Goal: Transaction & Acquisition: Purchase product/service

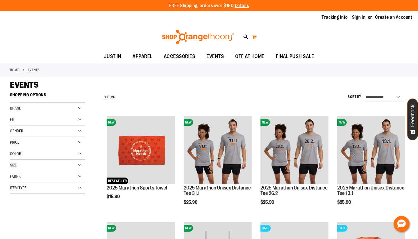
click at [254, 38] on button "My Cart" at bounding box center [254, 36] width 5 height 9
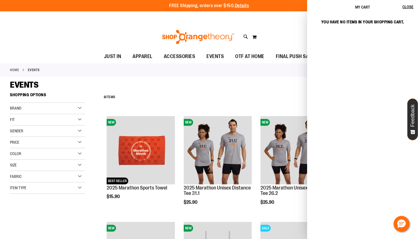
click at [285, 26] on div "Toggle Nav Search Popular Suggestions Advanced Search" at bounding box center [209, 37] width 418 height 26
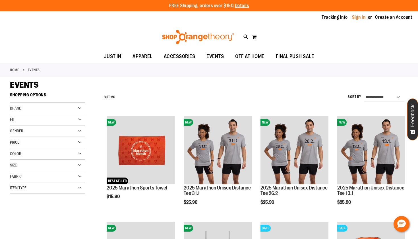
click at [357, 19] on link "Sign In" at bounding box center [359, 17] width 14 height 6
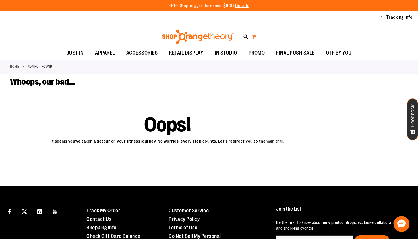
click at [255, 35] on button "My Cart" at bounding box center [254, 36] width 5 height 9
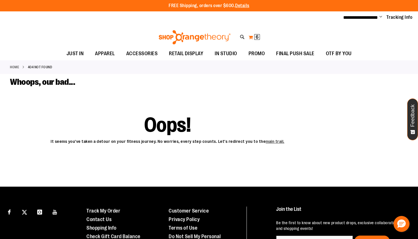
click at [253, 37] on button "My Cart 6 6 items" at bounding box center [254, 37] width 12 height 9
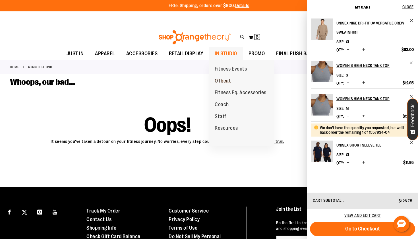
click at [225, 82] on span "OTbeat" at bounding box center [222, 81] width 16 height 7
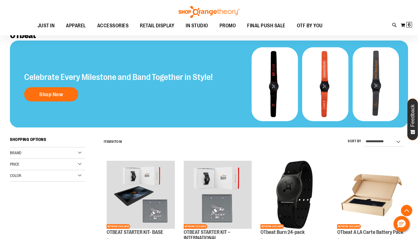
scroll to position [141, 0]
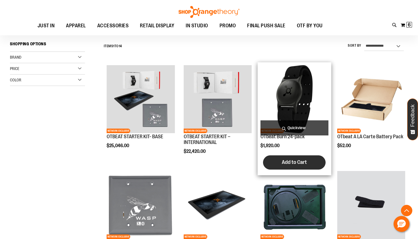
click at [298, 159] on span "Add to Cart" at bounding box center [294, 162] width 25 height 6
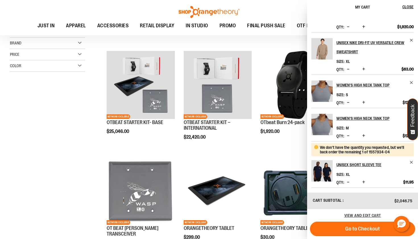
scroll to position [13, 0]
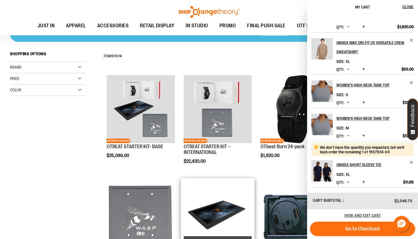
scroll to position [103, 0]
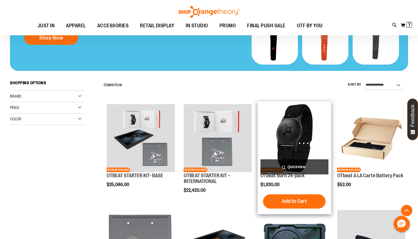
scroll to position [201, 0]
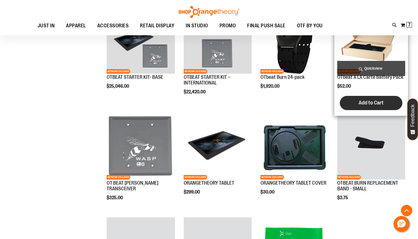
click at [372, 102] on span "Add to Cart" at bounding box center [370, 102] width 25 height 6
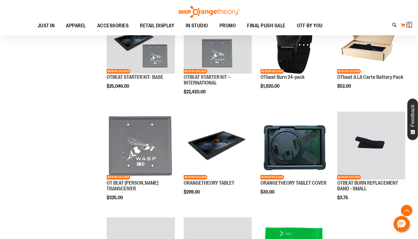
click at [410, 28] on span "7 7 items" at bounding box center [409, 25] width 6 height 6
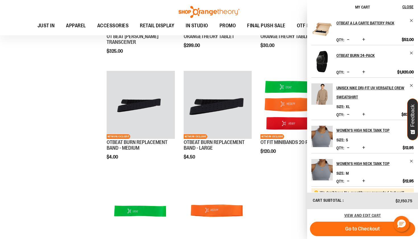
scroll to position [320, 0]
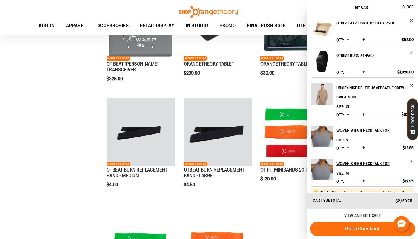
click at [365, 39] on button "Increase product quantity" at bounding box center [363, 40] width 6 height 6
click at [363, 39] on span "Increase product quantity" at bounding box center [363, 40] width 3 height 6
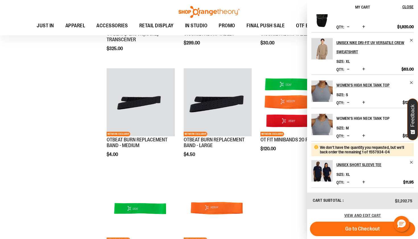
scroll to position [355, 0]
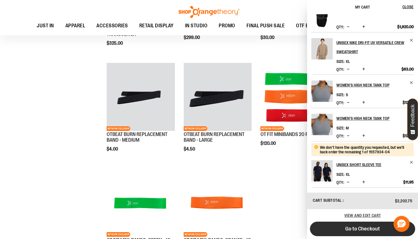
click at [331, 231] on button "Go to Checkout" at bounding box center [362, 228] width 105 height 14
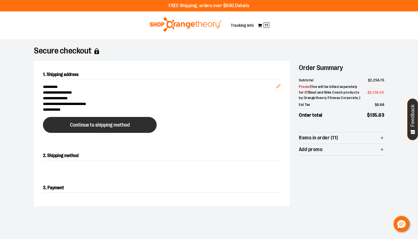
click at [111, 118] on button "Continue to shipping method" at bounding box center [100, 125] width 114 height 16
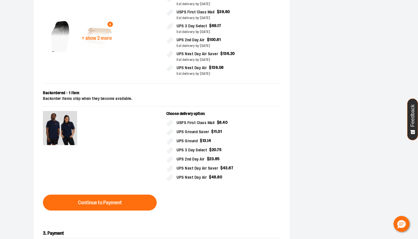
scroll to position [212, 0]
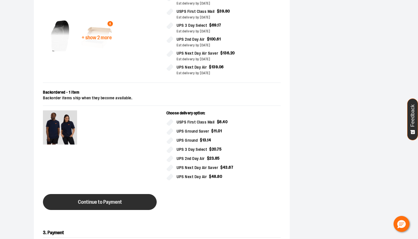
click at [126, 203] on button "Continue to Payment" at bounding box center [100, 202] width 114 height 16
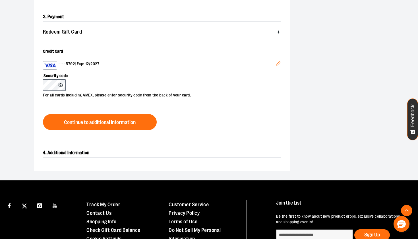
click at [72, 61] on div "•••• 5792 | Exp: 12/2027" at bounding box center [159, 65] width 233 height 9
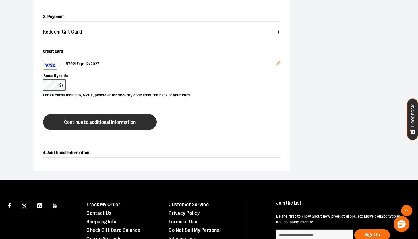
click at [110, 126] on button "Continue to additional information" at bounding box center [100, 122] width 114 height 16
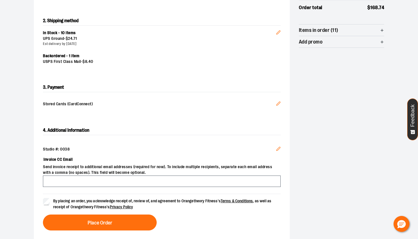
scroll to position [115, 0]
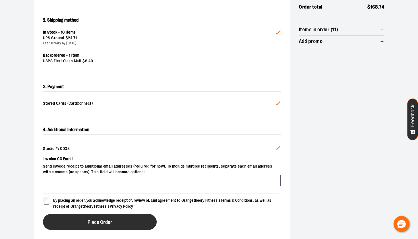
click at [103, 222] on span "Place Order" at bounding box center [99, 221] width 25 height 5
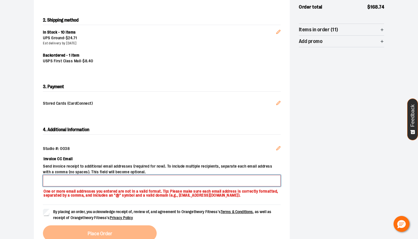
click at [99, 176] on input "Invoice CC Email" at bounding box center [161, 180] width 237 height 11
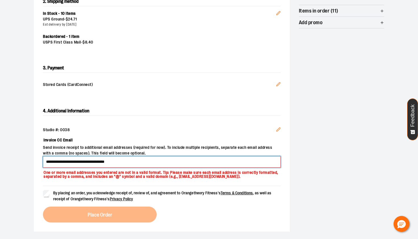
type input "**********"
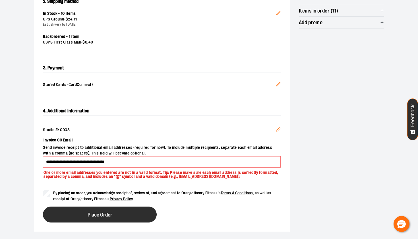
click at [69, 222] on button "Place Order" at bounding box center [100, 214] width 114 height 16
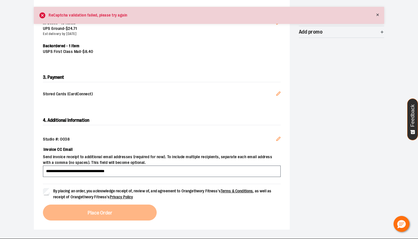
scroll to position [124, 0]
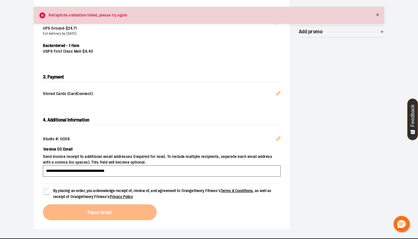
click at [46, 193] on label "By placing an order, you acknowledge receipt of, review of, and agreement to Or…" at bounding box center [161, 193] width 237 height 12
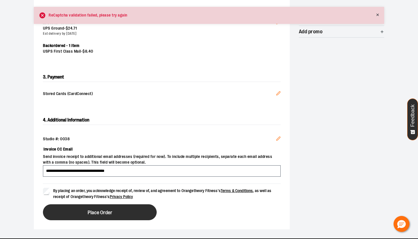
click at [73, 209] on button "Place Order" at bounding box center [100, 212] width 114 height 16
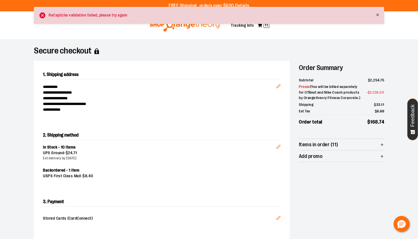
scroll to position [0, 0]
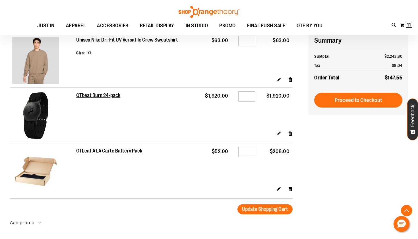
scroll to position [245, 0]
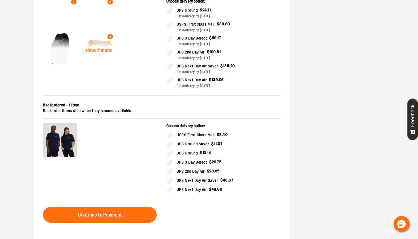
scroll to position [208, 0]
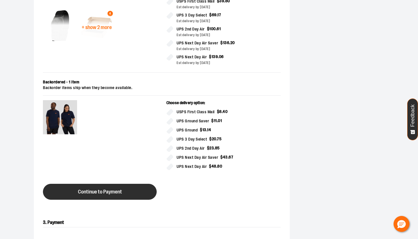
click at [101, 197] on button "Continue to Payment" at bounding box center [100, 192] width 114 height 16
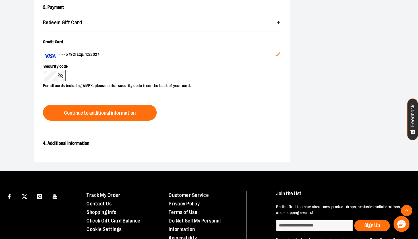
click at [72, 113] on span "Continue to additional information" at bounding box center [100, 112] width 72 height 5
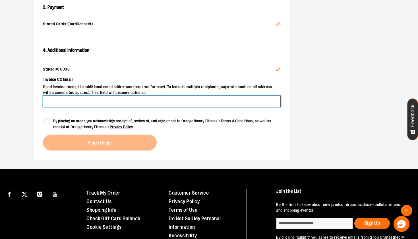
click at [120, 103] on input "Invoice CC Email" at bounding box center [161, 100] width 237 height 11
type input "**********"
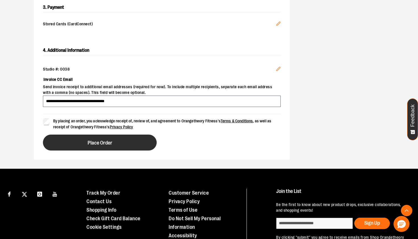
click at [79, 148] on button "Place Order" at bounding box center [100, 142] width 114 height 16
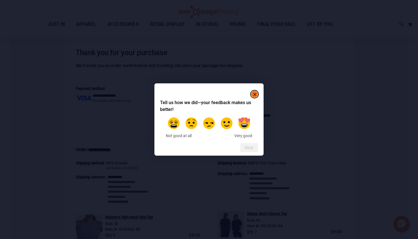
scroll to position [38, 0]
click at [255, 95] on rect "Close" at bounding box center [254, 94] width 7 height 7
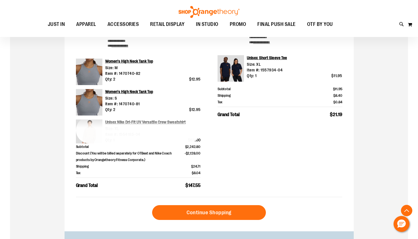
scroll to position [186, 0]
